Goal: Navigation & Orientation: Find specific page/section

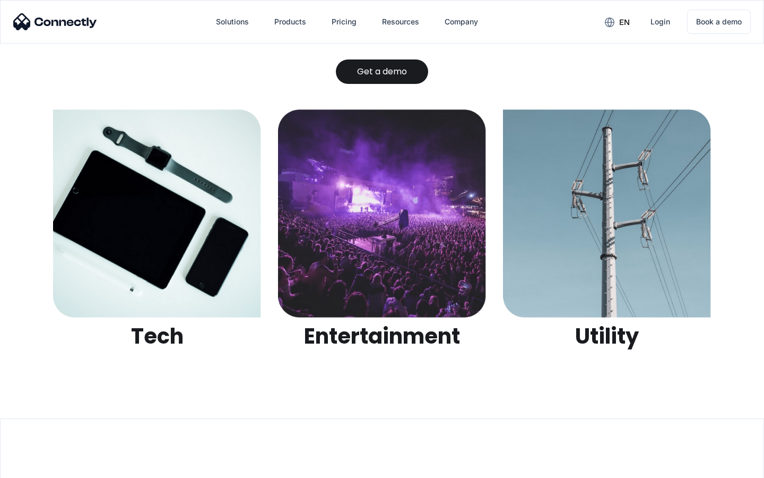
scroll to position [3348, 0]
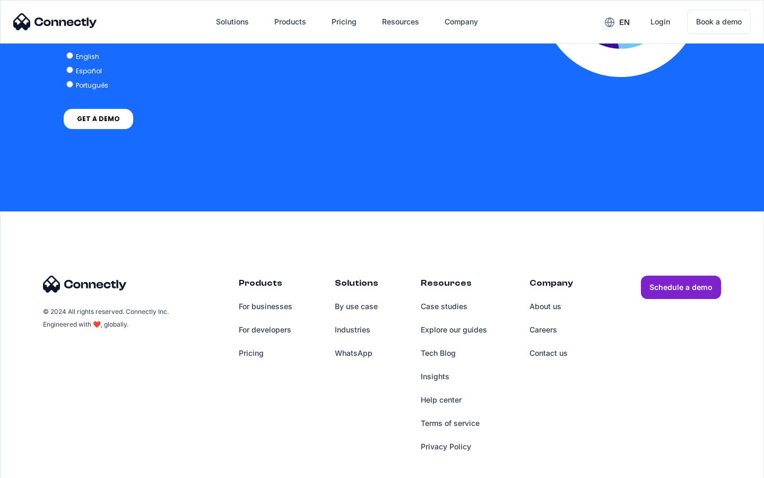
scroll to position [2168, 0]
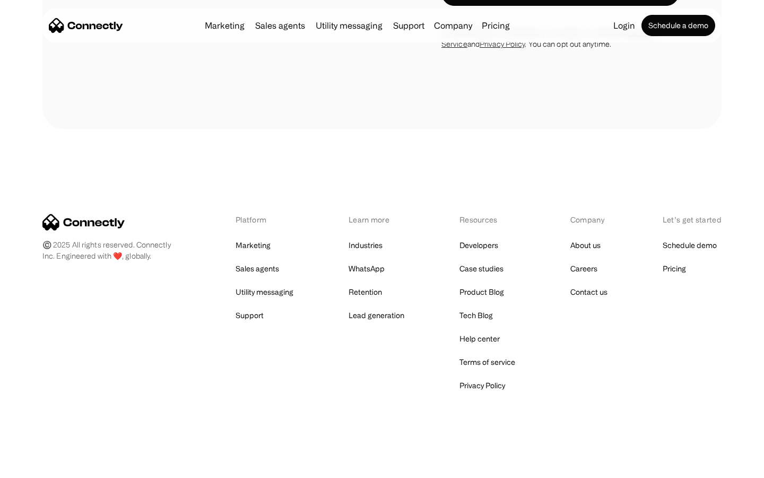
scroll to position [1127, 0]
